Goal: Task Accomplishment & Management: Manage account settings

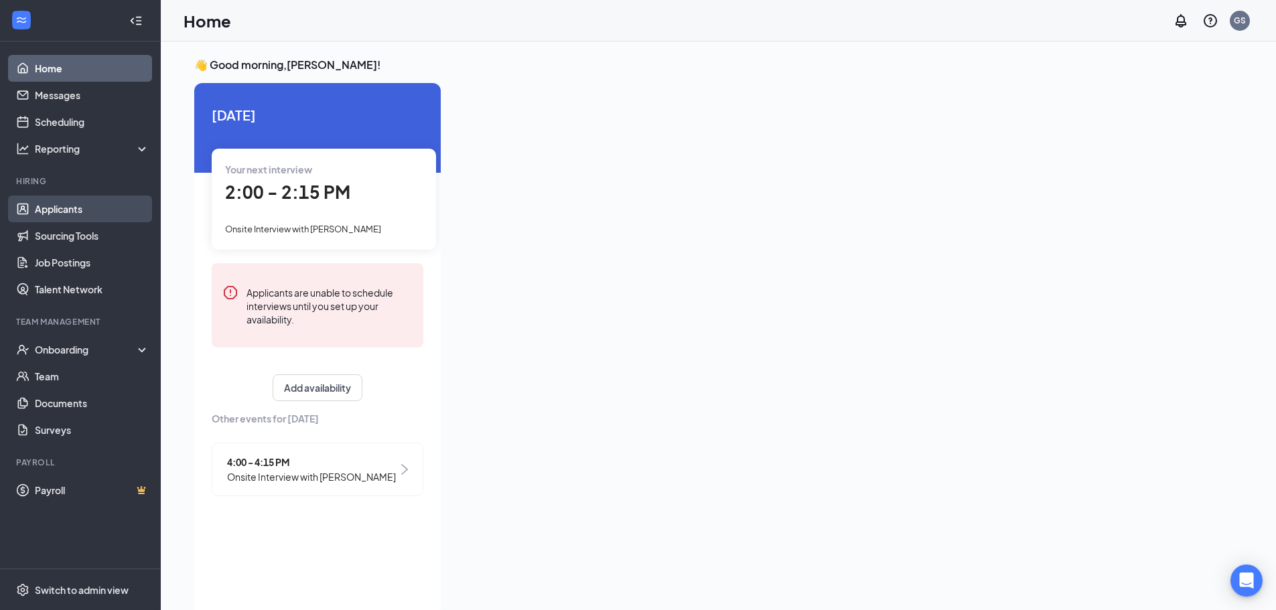
click at [112, 205] on link "Applicants" at bounding box center [92, 209] width 115 height 27
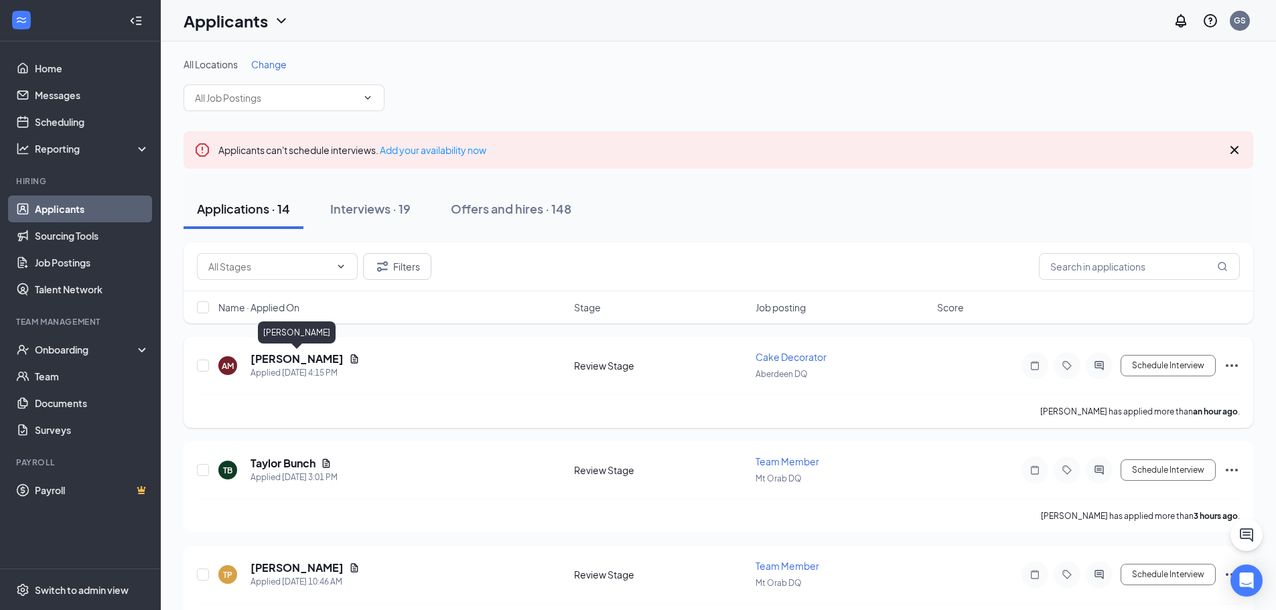
click at [332, 358] on h5 "[PERSON_NAME]" at bounding box center [297, 359] width 93 height 15
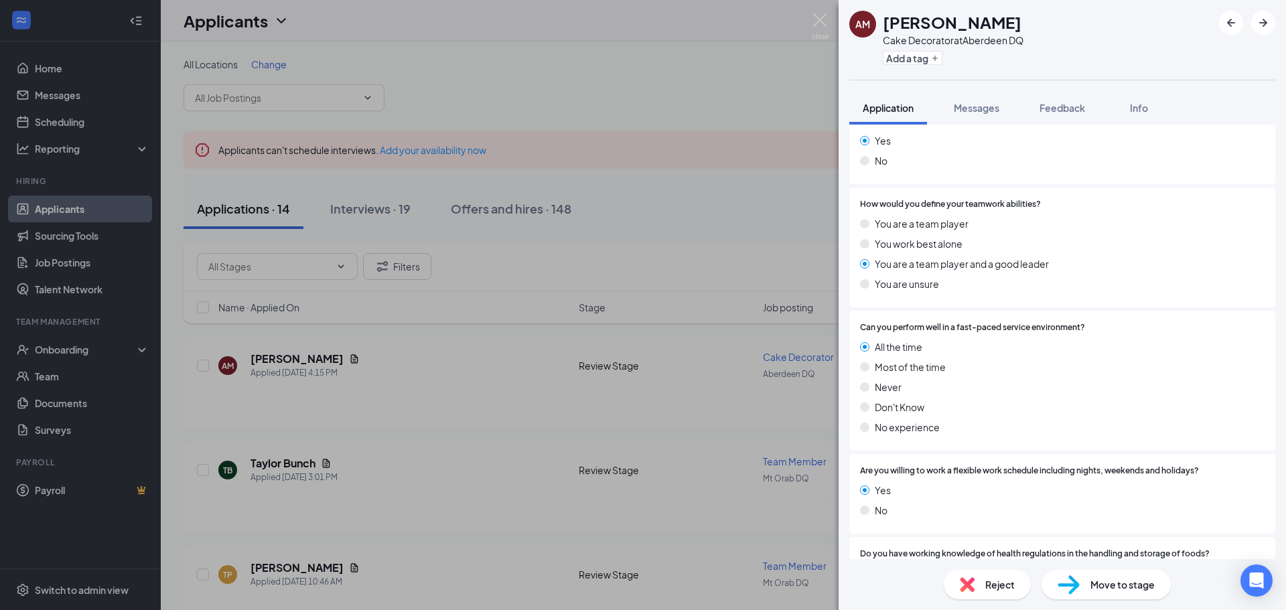
scroll to position [470, 0]
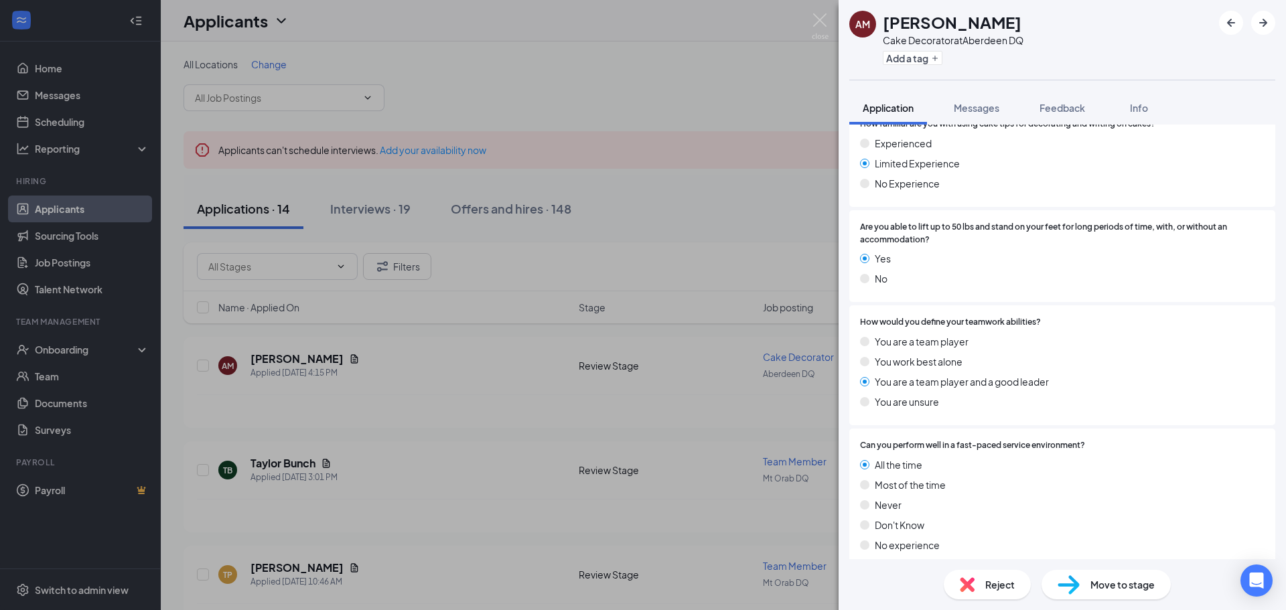
click at [821, 11] on div "AM [PERSON_NAME] Cake Decorator at [GEOGRAPHIC_DATA] DQ Add a tag Application M…" at bounding box center [643, 305] width 1286 height 610
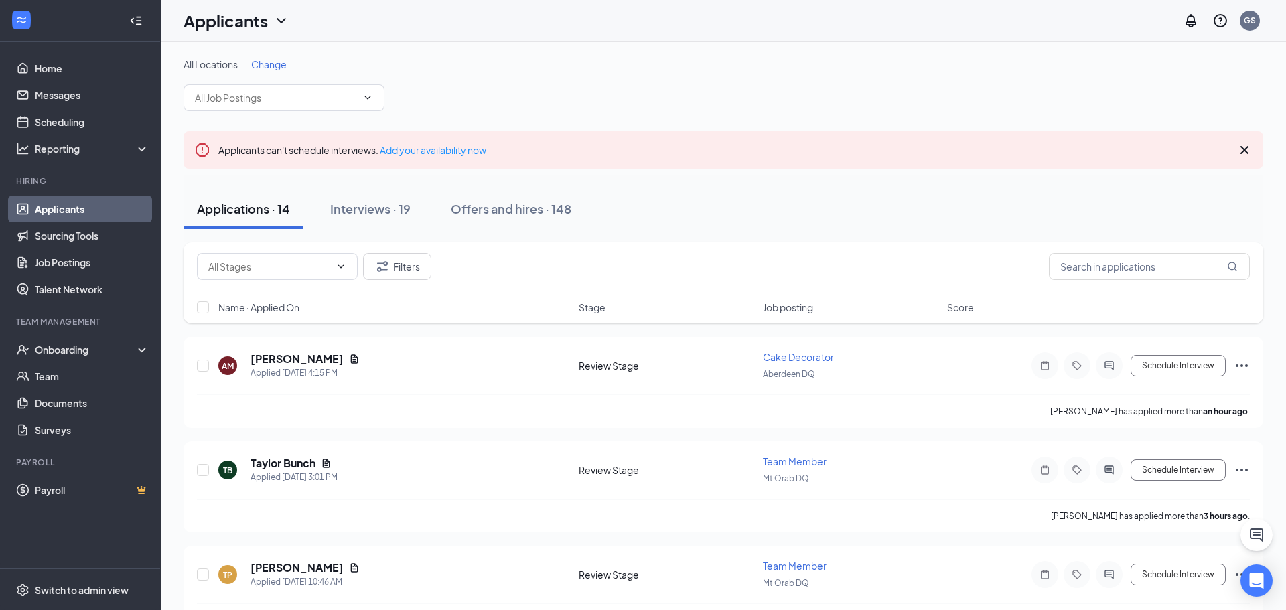
click at [821, 11] on div "Applicants GS" at bounding box center [723, 21] width 1125 height 42
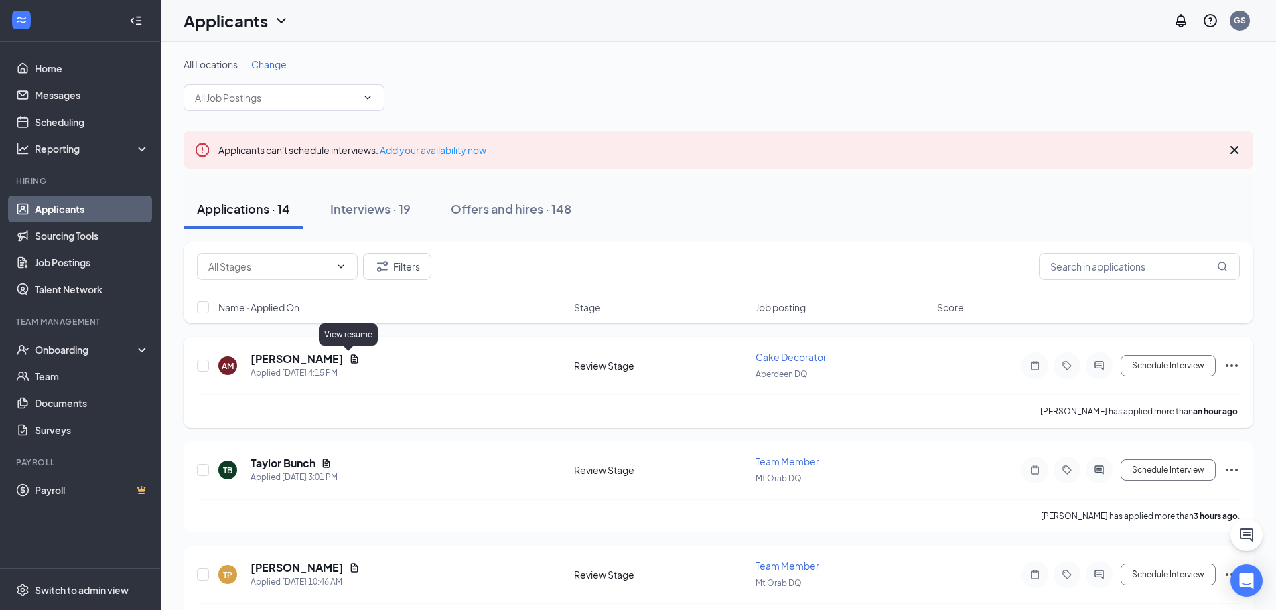
click at [350, 360] on icon "Document" at bounding box center [354, 359] width 11 height 11
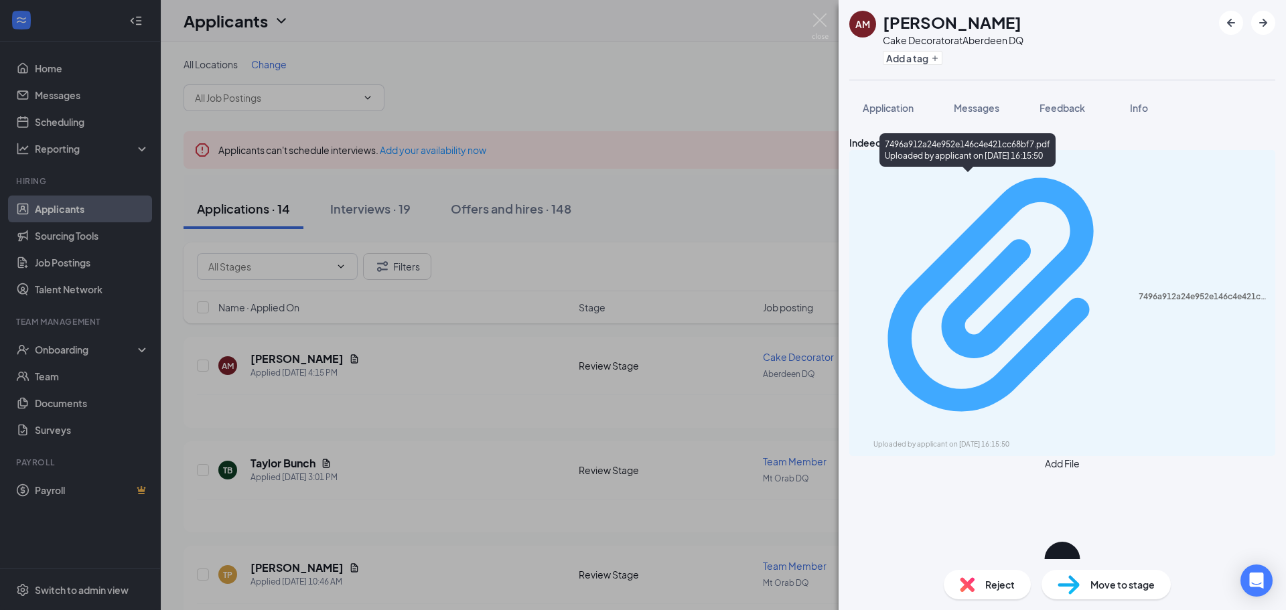
click at [1139, 291] on div "7496a912a24e952e146c4e421cc68bf7.pdf" at bounding box center [1203, 296] width 129 height 11
